Goal: Information Seeking & Learning: Find specific fact

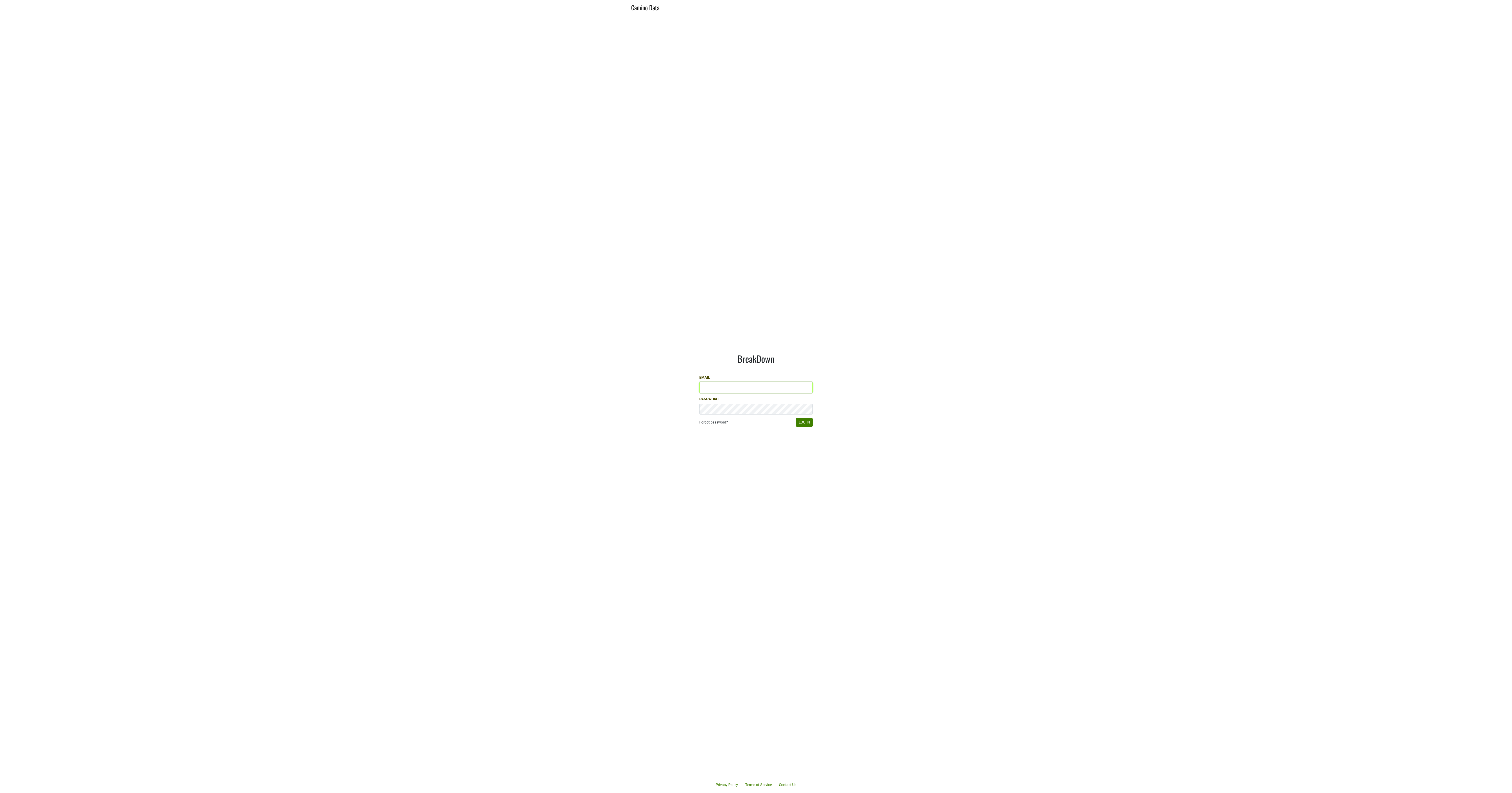
type input "misha@buehlervineyards.com"
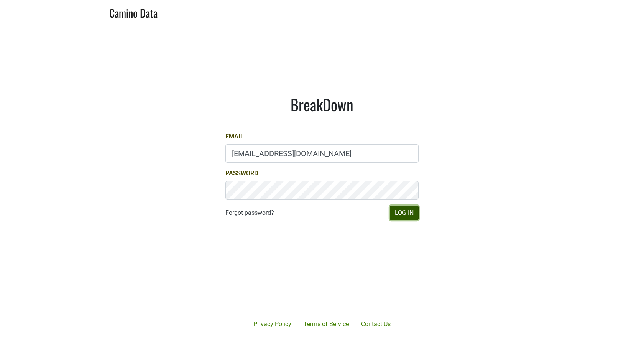
click at [410, 215] on button "Log In" at bounding box center [404, 212] width 29 height 15
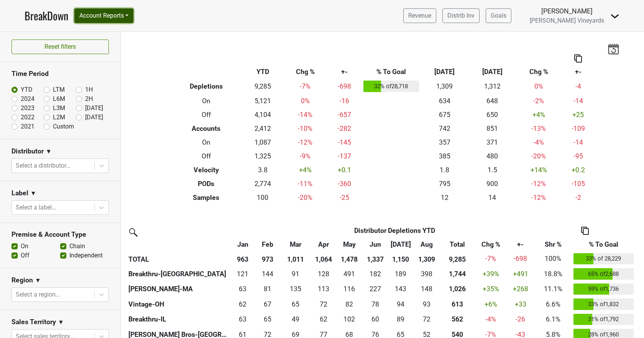
click at [112, 16] on button "Account Reports" at bounding box center [103, 15] width 59 height 15
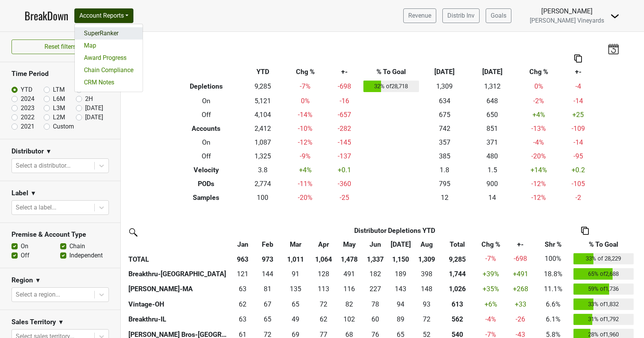
click at [110, 34] on link "SuperRanker" at bounding box center [109, 33] width 68 height 12
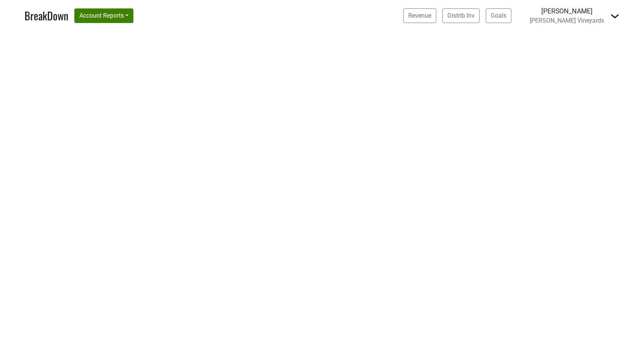
select select "CA"
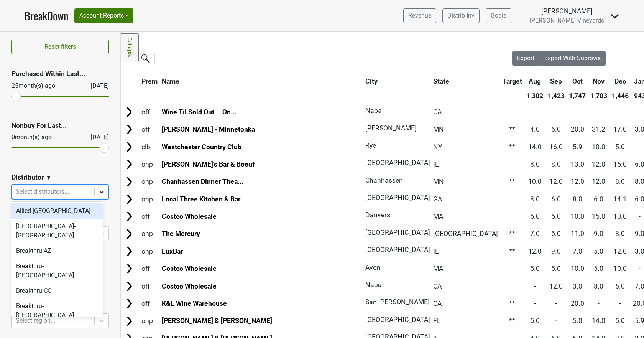
click at [98, 189] on icon at bounding box center [102, 192] width 8 height 8
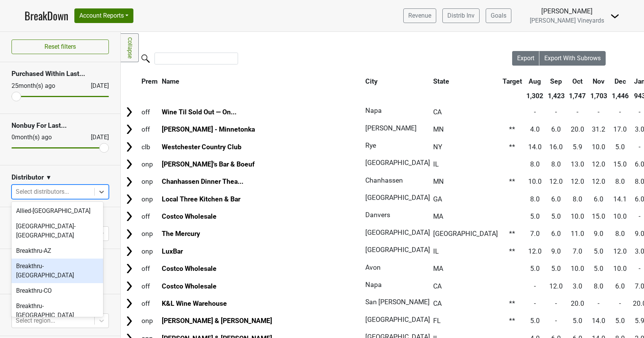
click at [67, 258] on div "Breakthru-[GEOGRAPHIC_DATA]" at bounding box center [58, 270] width 92 height 25
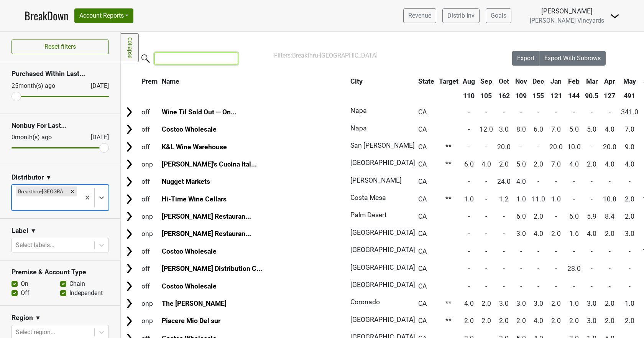
click at [177, 62] on input "search" at bounding box center [196, 59] width 84 height 12
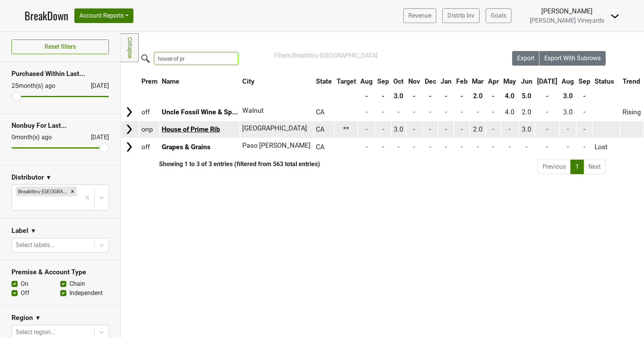
type input "house of pr"
click at [179, 129] on link "House of Prime Rib" at bounding box center [191, 129] width 58 height 8
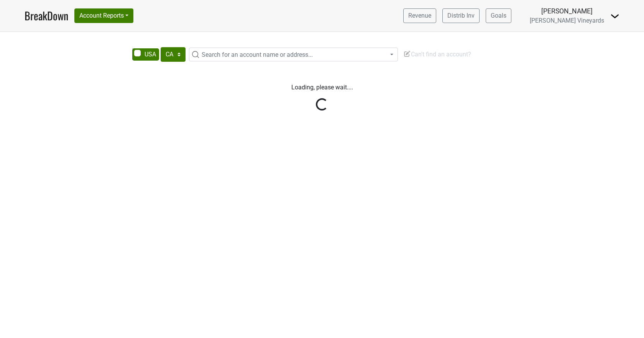
select select "CA"
